Goal: Information Seeking & Learning: Learn about a topic

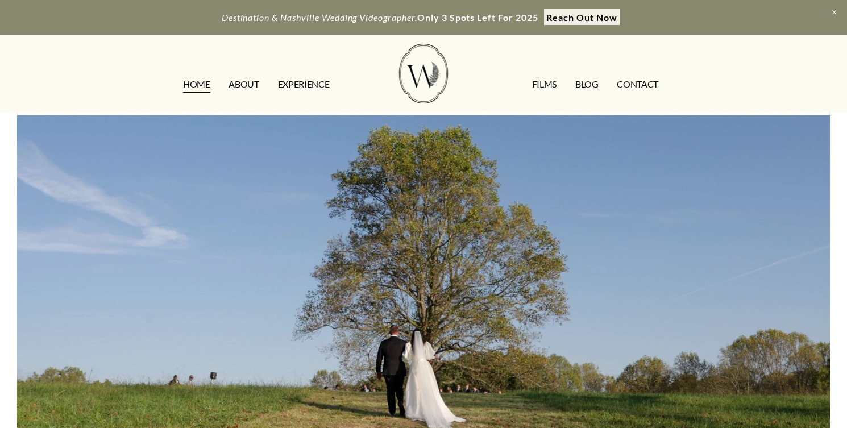
click at [633, 81] on link "CONTACT" at bounding box center [638, 84] width 42 height 18
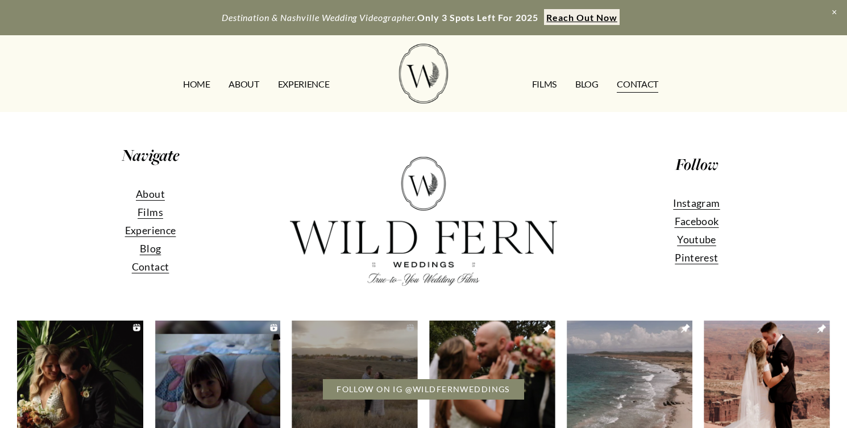
scroll to position [1076, 0]
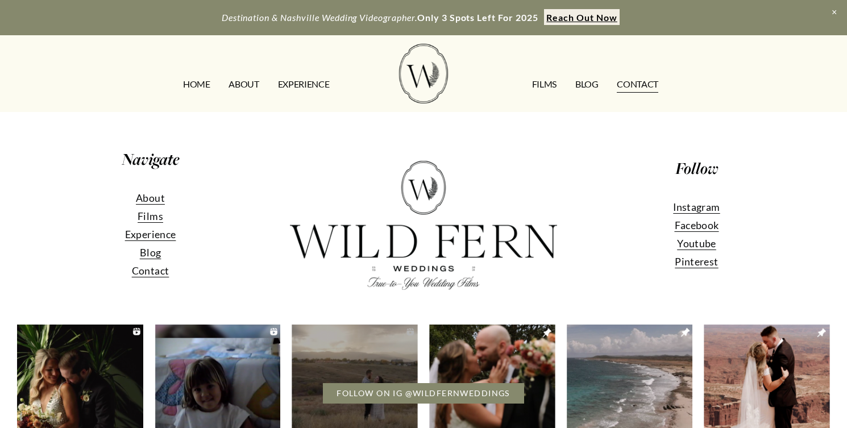
click at [172, 240] on span "Experience" at bounding box center [150, 234] width 51 height 13
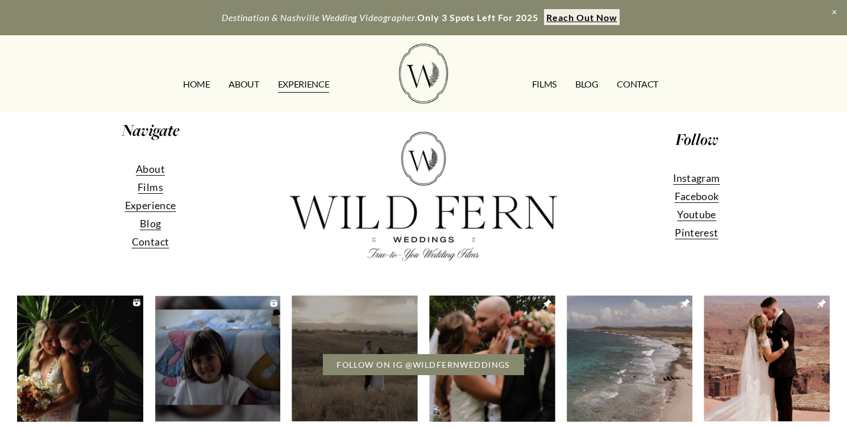
scroll to position [2222, 0]
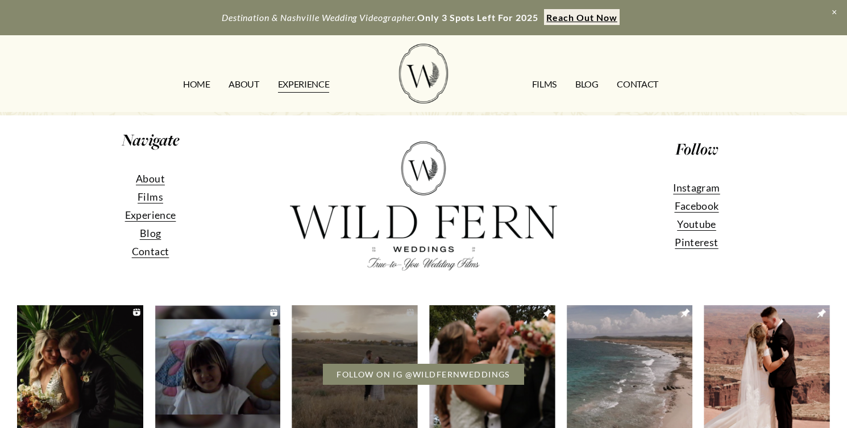
click at [155, 235] on span "Blog" at bounding box center [150, 233] width 21 height 13
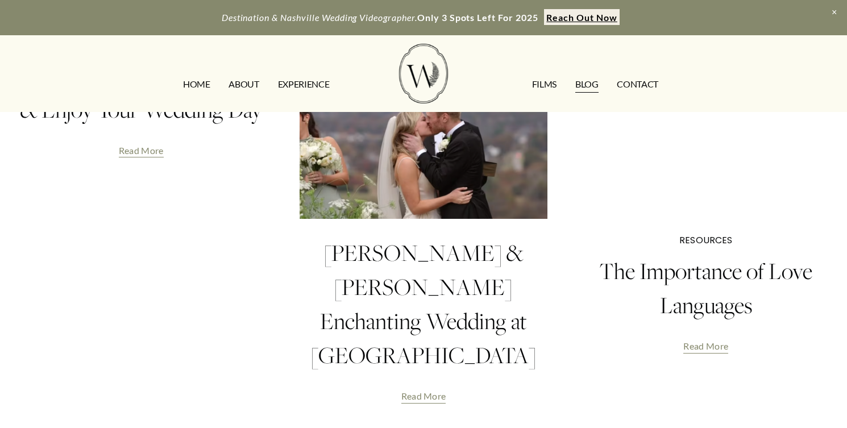
scroll to position [639, 0]
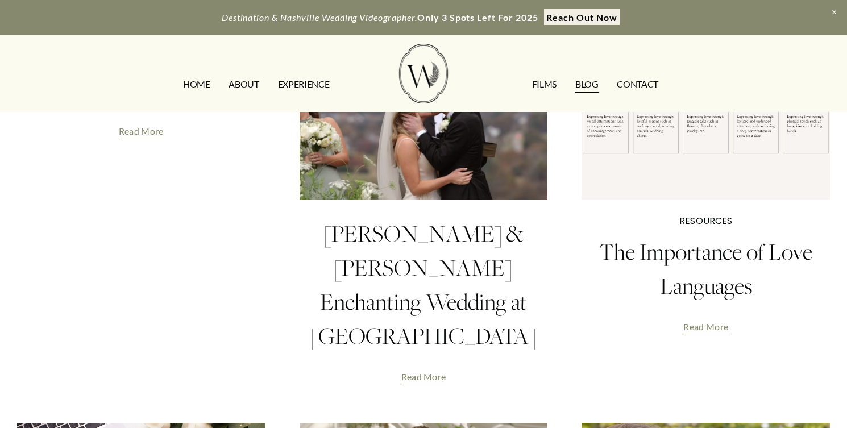
click at [431, 360] on link "Read More" at bounding box center [423, 373] width 45 height 26
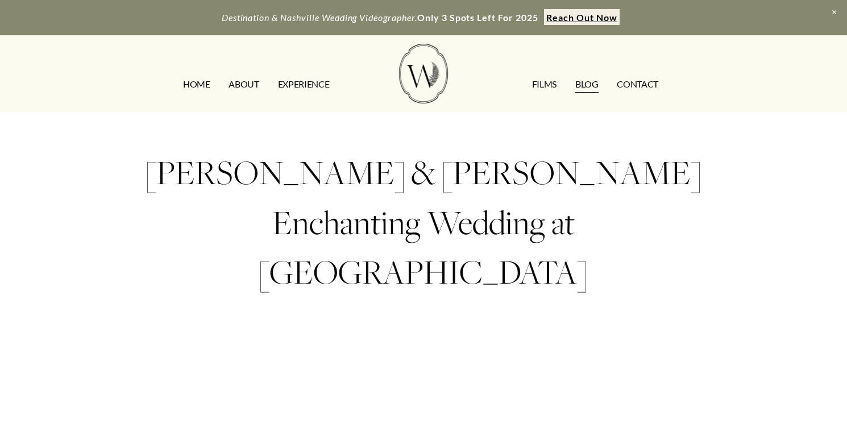
click at [584, 85] on link "Blog" at bounding box center [586, 84] width 23 height 18
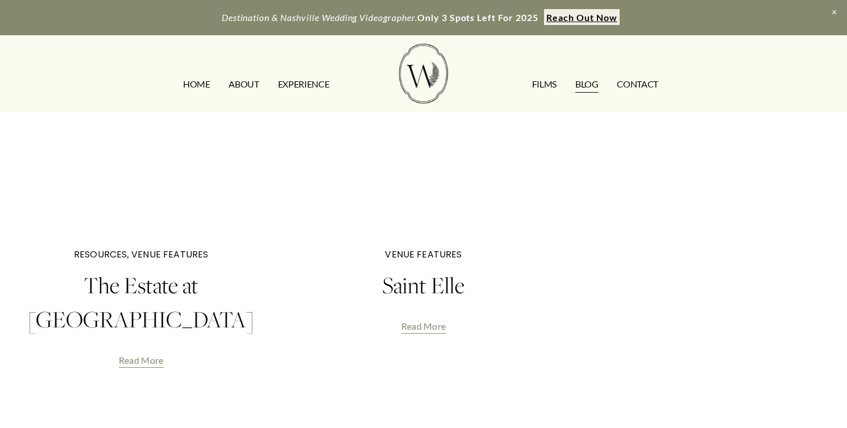
scroll to position [2681, 0]
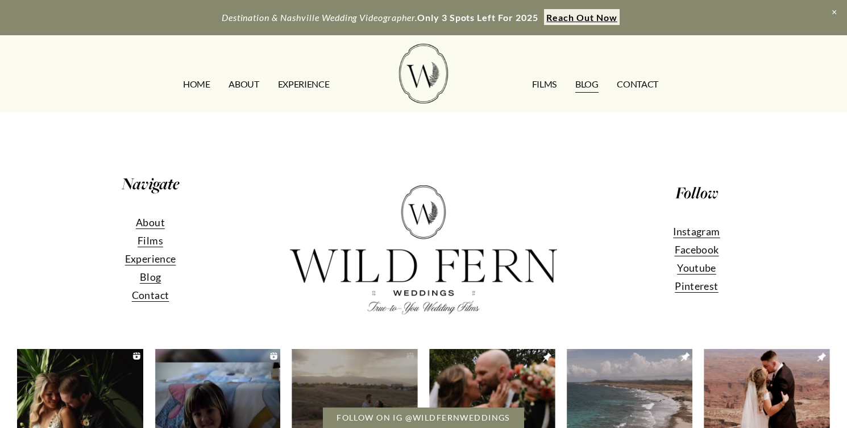
scroll to position [1455, 0]
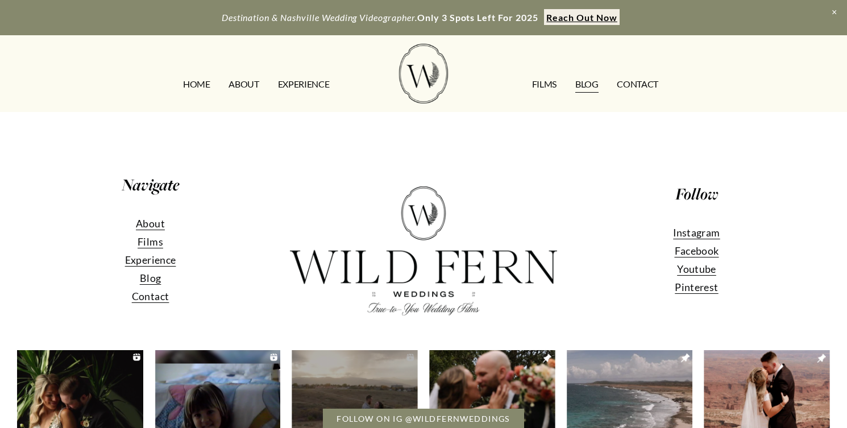
click at [144, 235] on span "Films" at bounding box center [151, 241] width 26 height 13
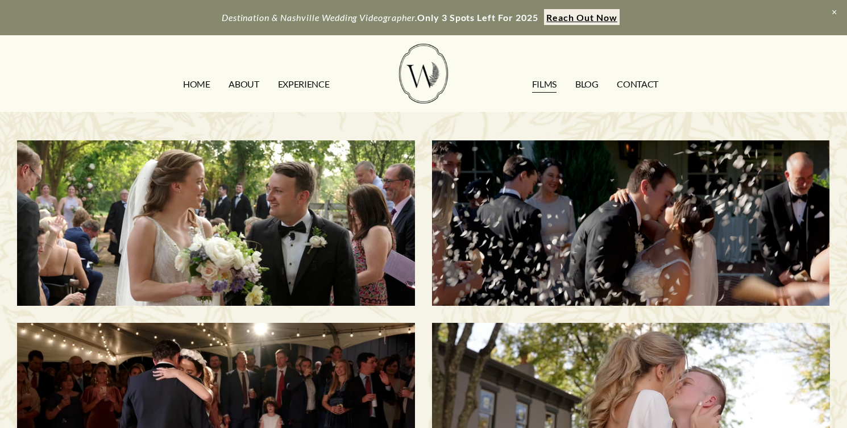
click at [203, 85] on link "HOME" at bounding box center [196, 84] width 27 height 18
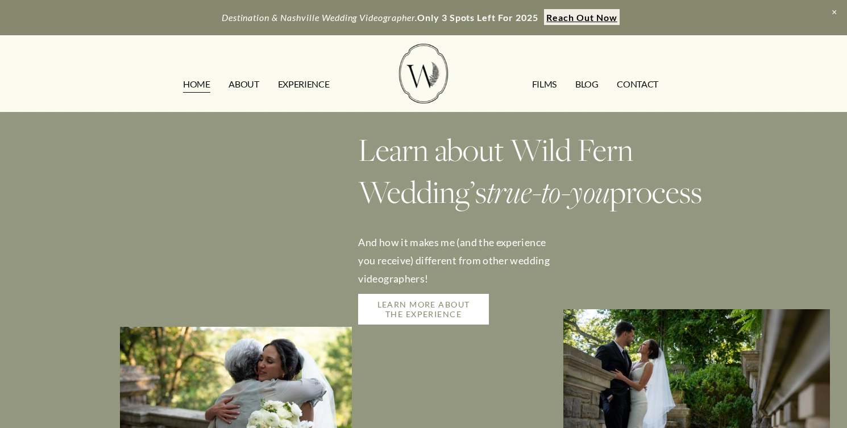
scroll to position [1789, 0]
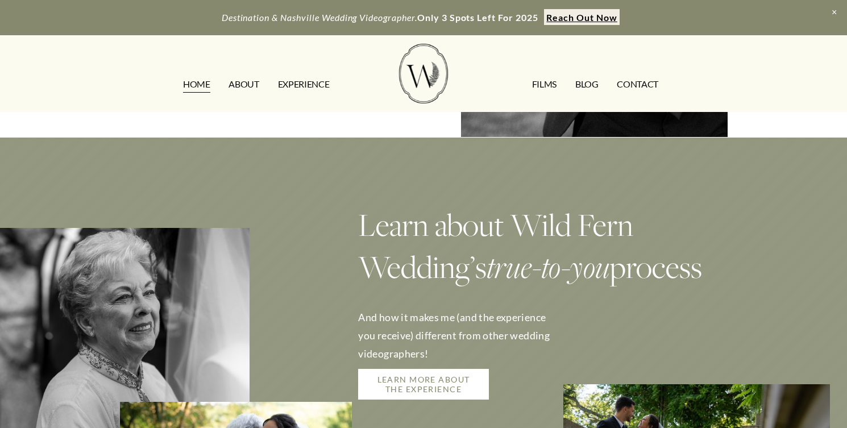
click at [422, 369] on link "LEARN MORE ABOUT THE EXPERIENCE" at bounding box center [423, 384] width 130 height 31
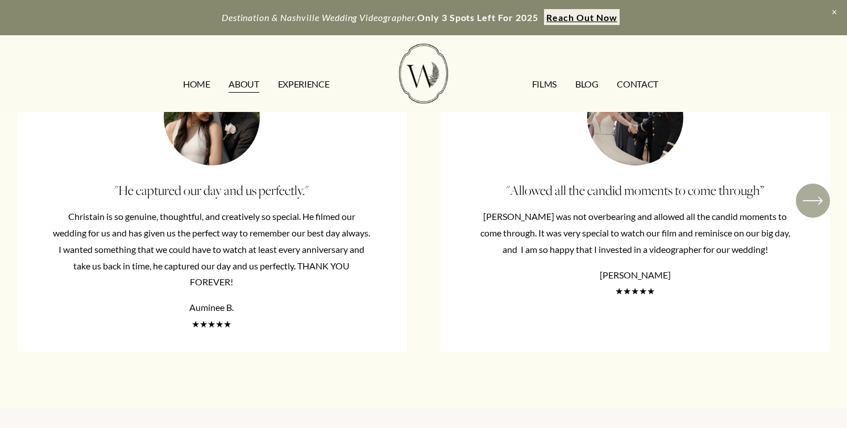
scroll to position [1719, 0]
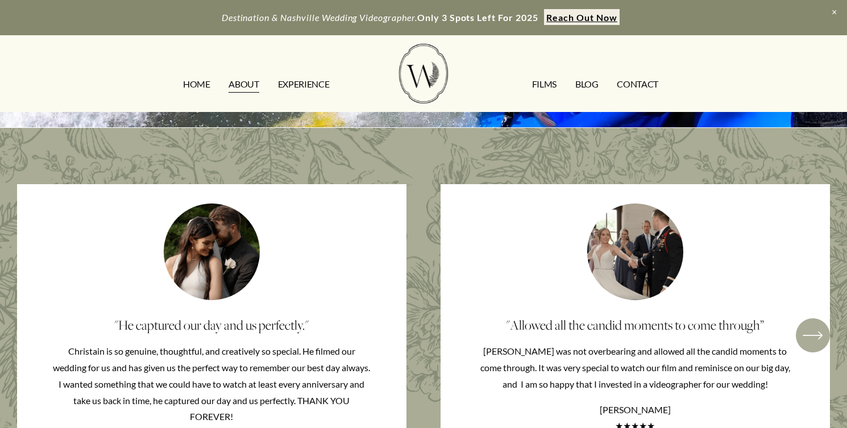
click at [798, 318] on div "\a \a \a Next\a \a" at bounding box center [813, 335] width 34 height 34
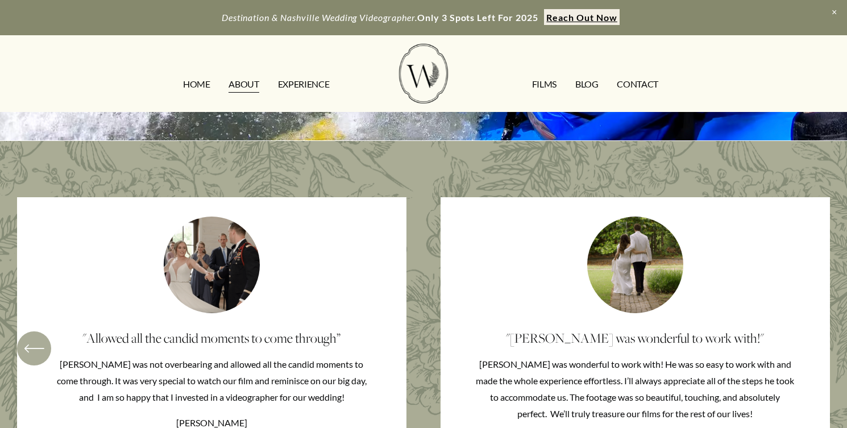
scroll to position [1475, 0]
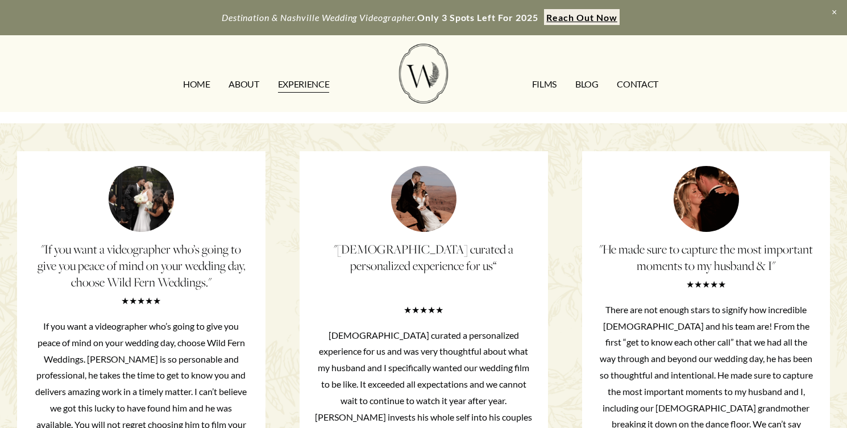
scroll to position [1716, 0]
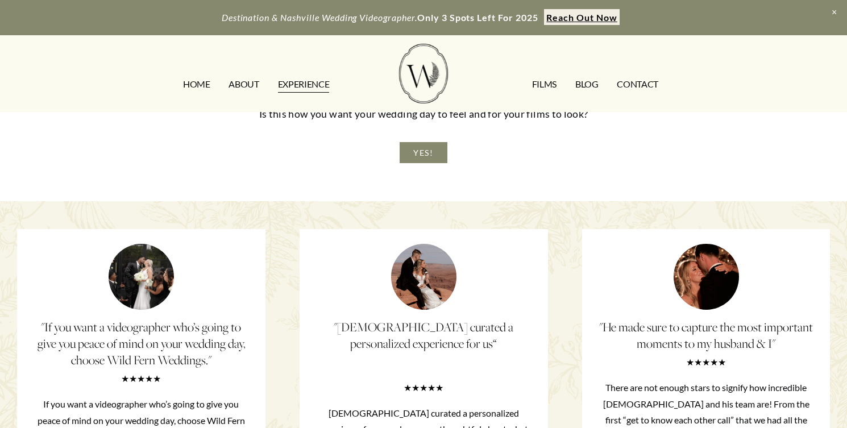
click at [421, 161] on link "YES!" at bounding box center [424, 152] width 48 height 21
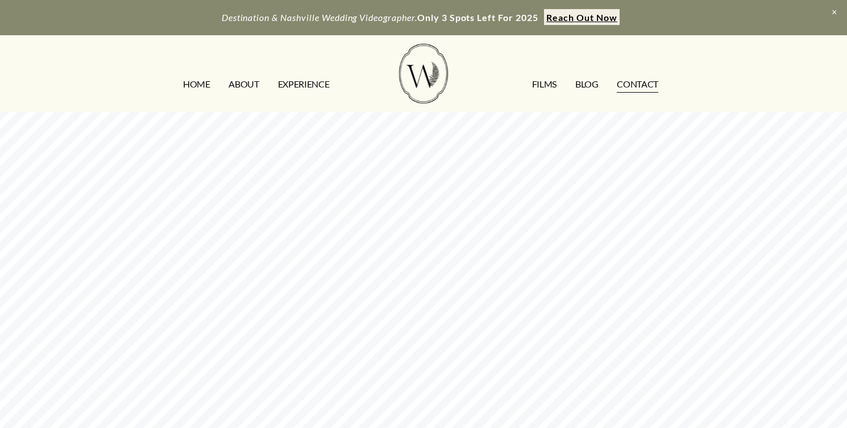
scroll to position [511, 0]
